Goal: Task Accomplishment & Management: Complete application form

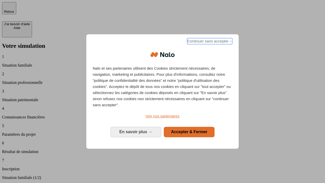
click at [209, 42] on span "Continuer sans accepter →" at bounding box center [209, 41] width 45 height 6
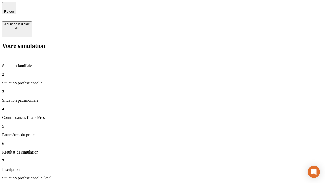
type input "30 000"
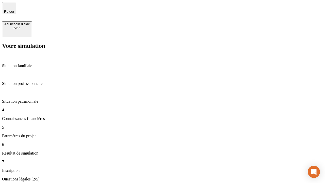
scroll to position [1, 0]
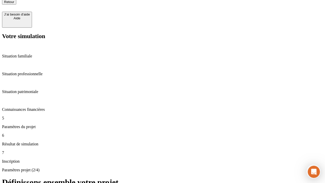
type input "25"
type input "1 000"
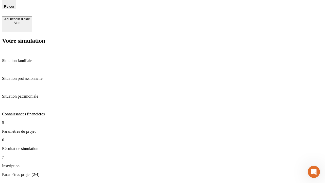
type input "640"
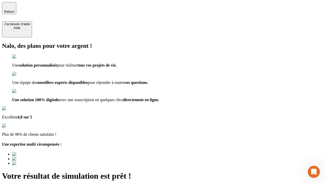
type input "[EMAIL_ADDRESS][PERSON_NAME][DOMAIN_NAME]"
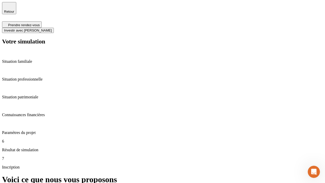
click at [52, 28] on span "Investir avec [PERSON_NAME]" at bounding box center [28, 30] width 48 height 4
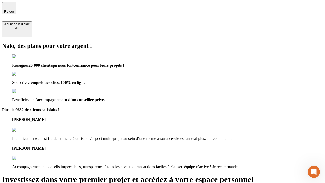
type input "[EMAIL_ADDRESS][PERSON_NAME][DOMAIN_NAME]"
